Goal: Navigation & Orientation: Find specific page/section

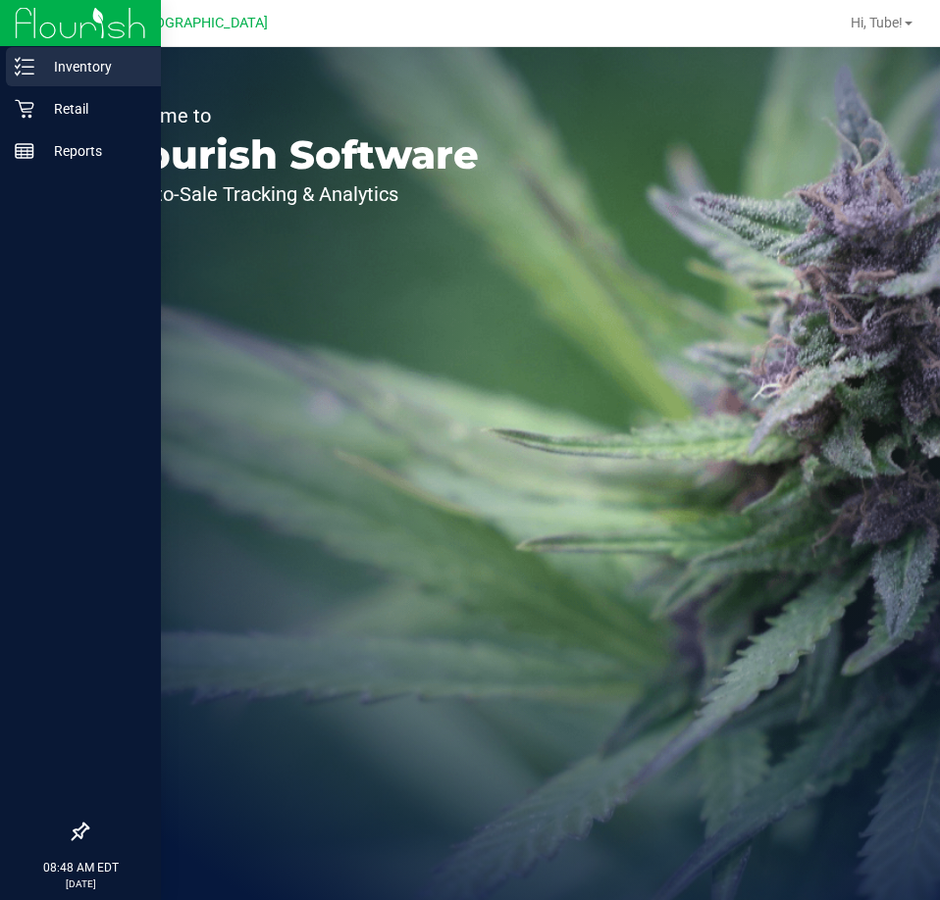
click at [42, 76] on p "Inventory" at bounding box center [93, 67] width 118 height 24
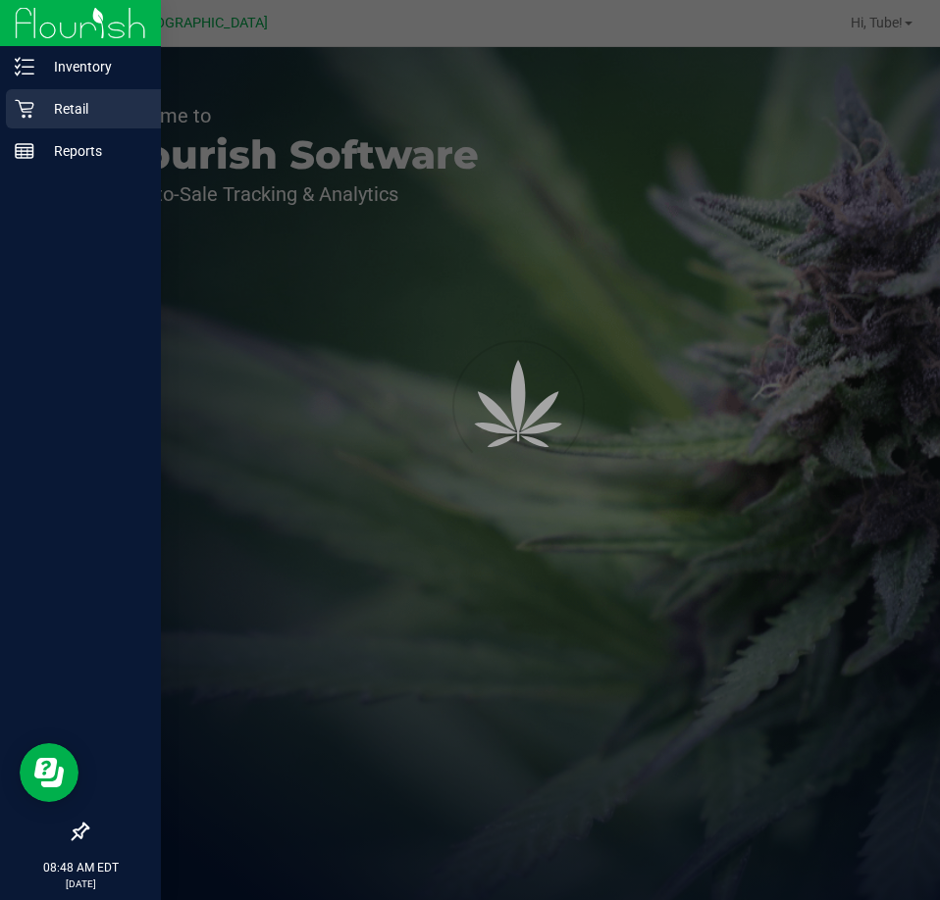
click at [81, 110] on p "Retail" at bounding box center [93, 109] width 118 height 24
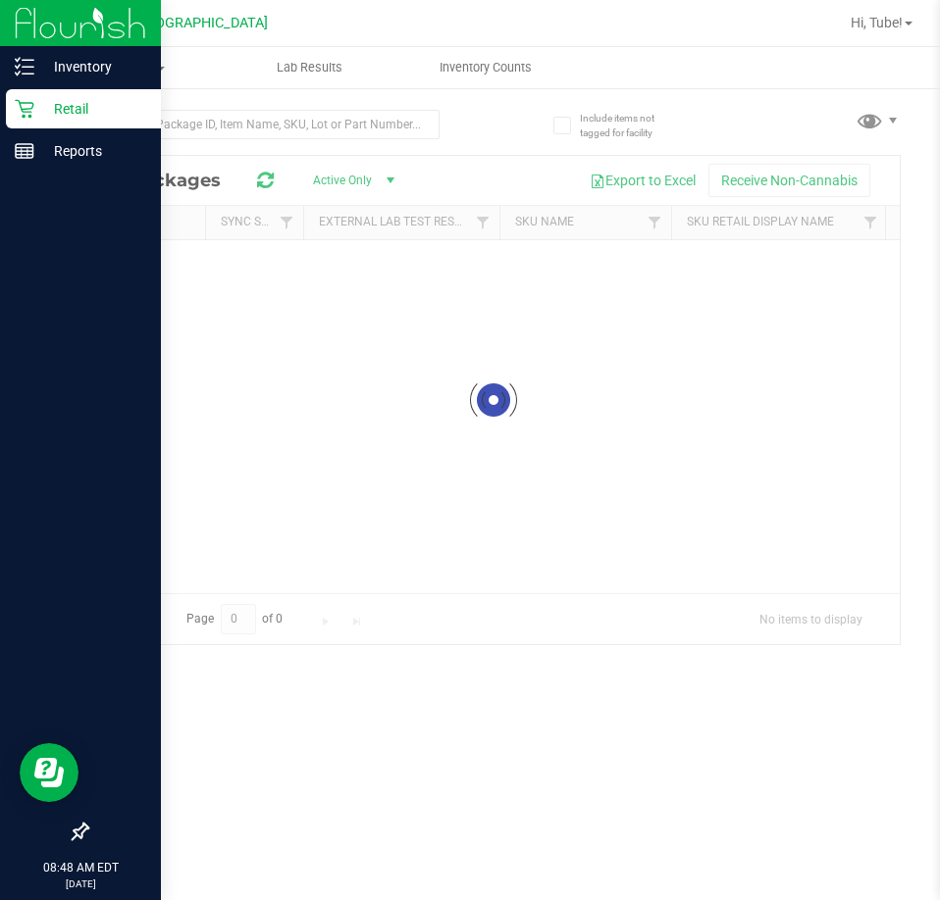
click at [83, 117] on p "Retail" at bounding box center [93, 109] width 118 height 24
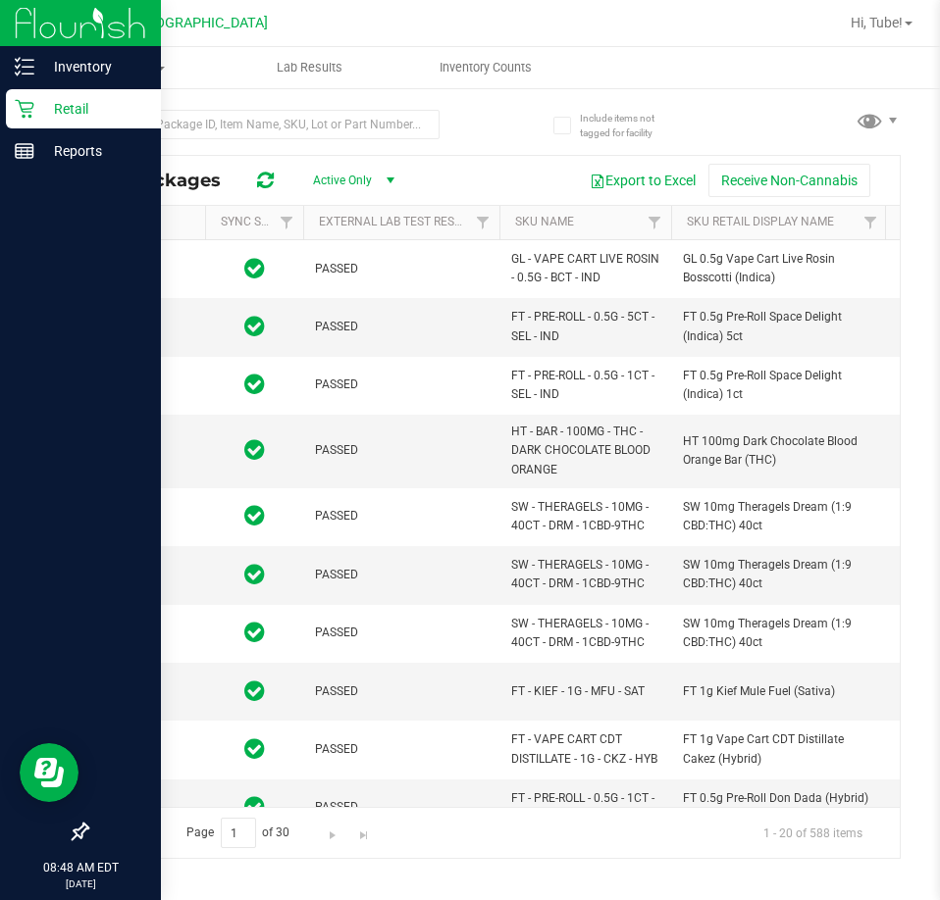
type input "[DATE]"
click at [42, 108] on p "Retail" at bounding box center [93, 109] width 118 height 24
click at [75, 118] on p "Retail" at bounding box center [93, 109] width 118 height 24
click at [77, 117] on p "Retail" at bounding box center [93, 109] width 118 height 24
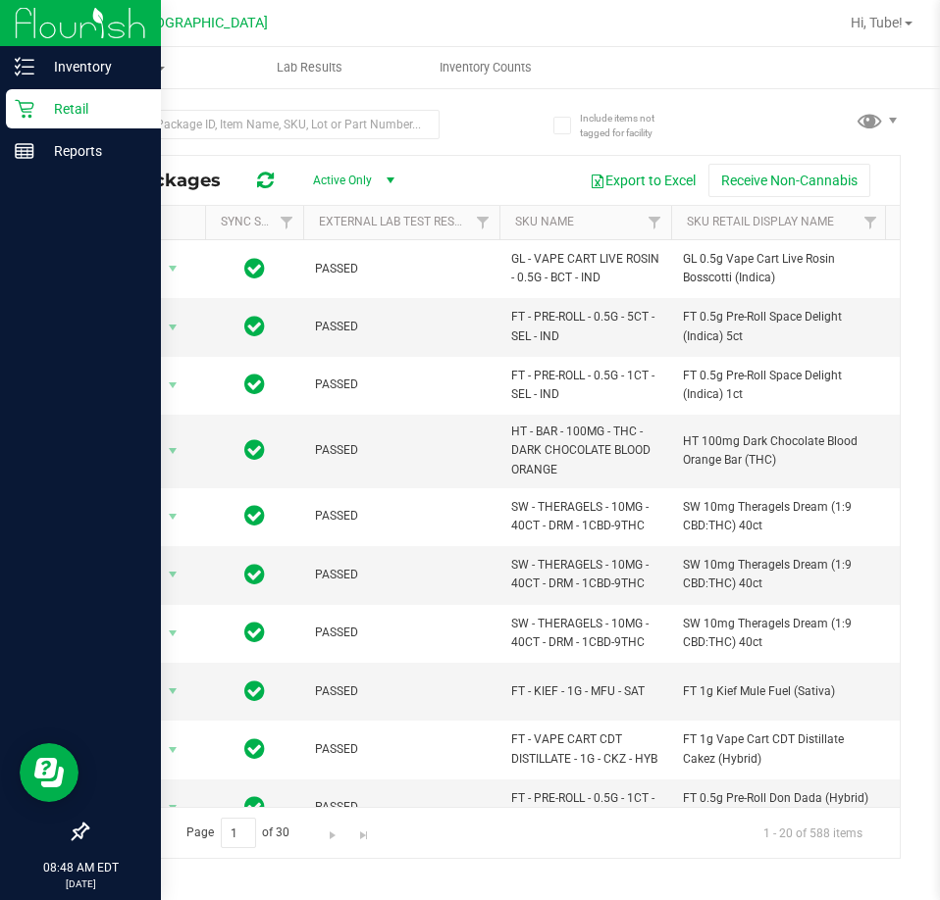
click at [77, 119] on p "Retail" at bounding box center [93, 109] width 118 height 24
click at [81, 101] on p "Retail" at bounding box center [93, 109] width 118 height 24
click at [18, 108] on icon at bounding box center [25, 109] width 20 height 20
